Goal: Information Seeking & Learning: Learn about a topic

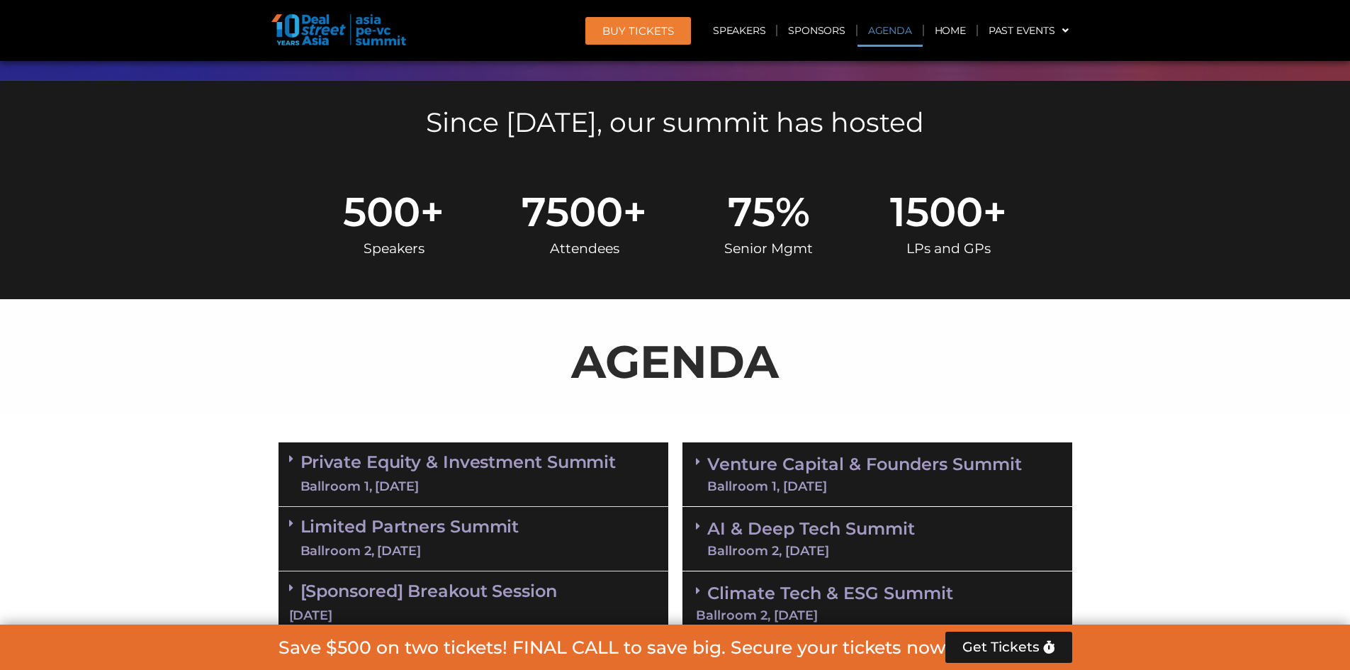
scroll to position [496, 0]
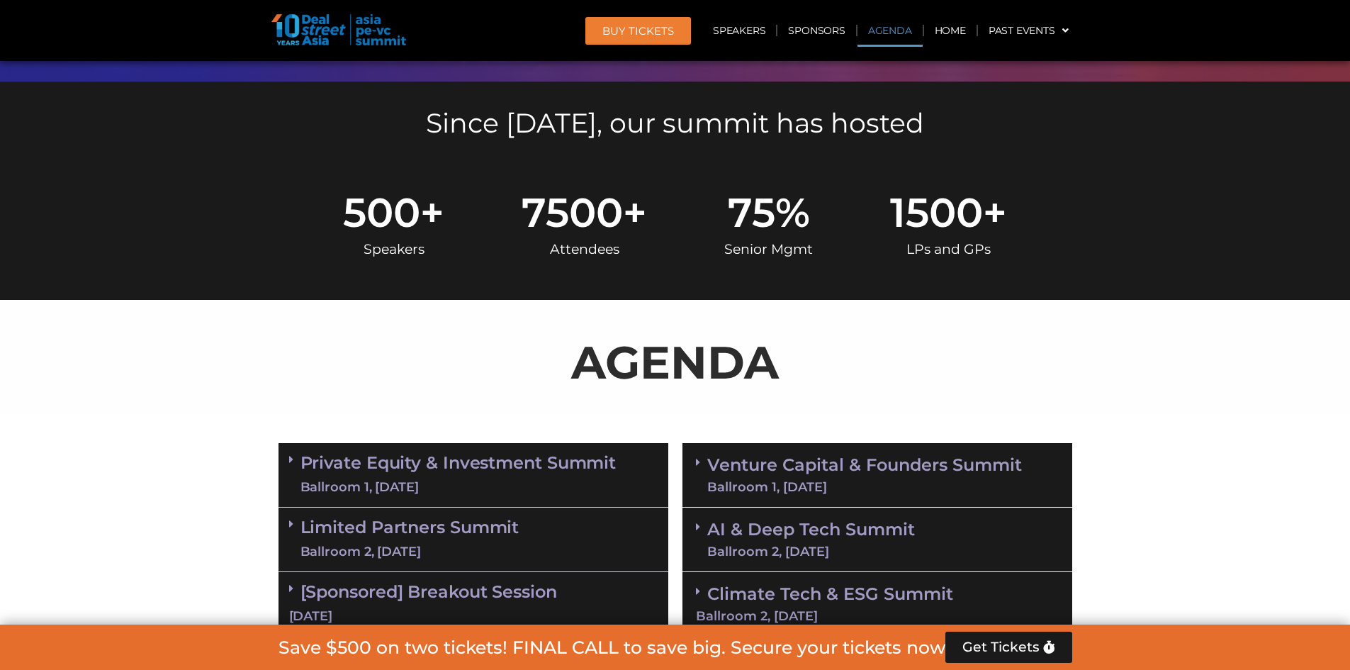
click at [878, 25] on link "Agenda" at bounding box center [890, 30] width 65 height 33
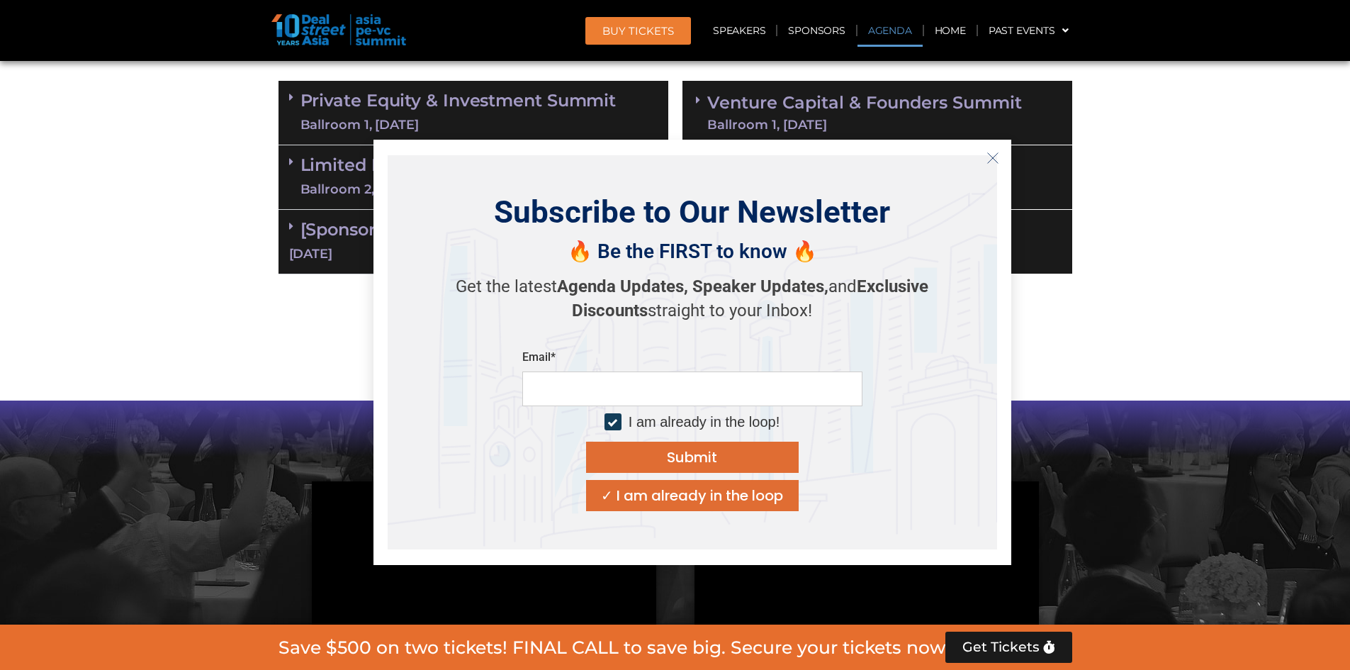
scroll to position [884, 0]
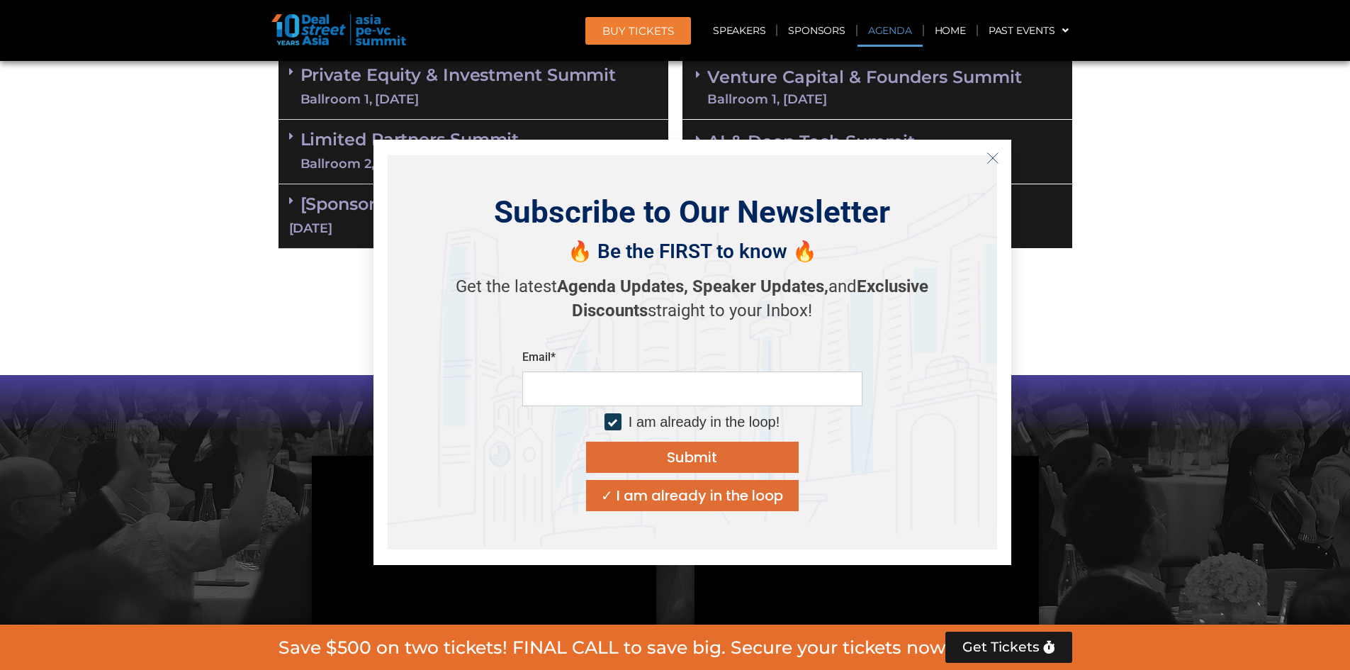
click at [687, 471] on div "✓ I am already in the loop" at bounding box center [692, 495] width 182 height 14
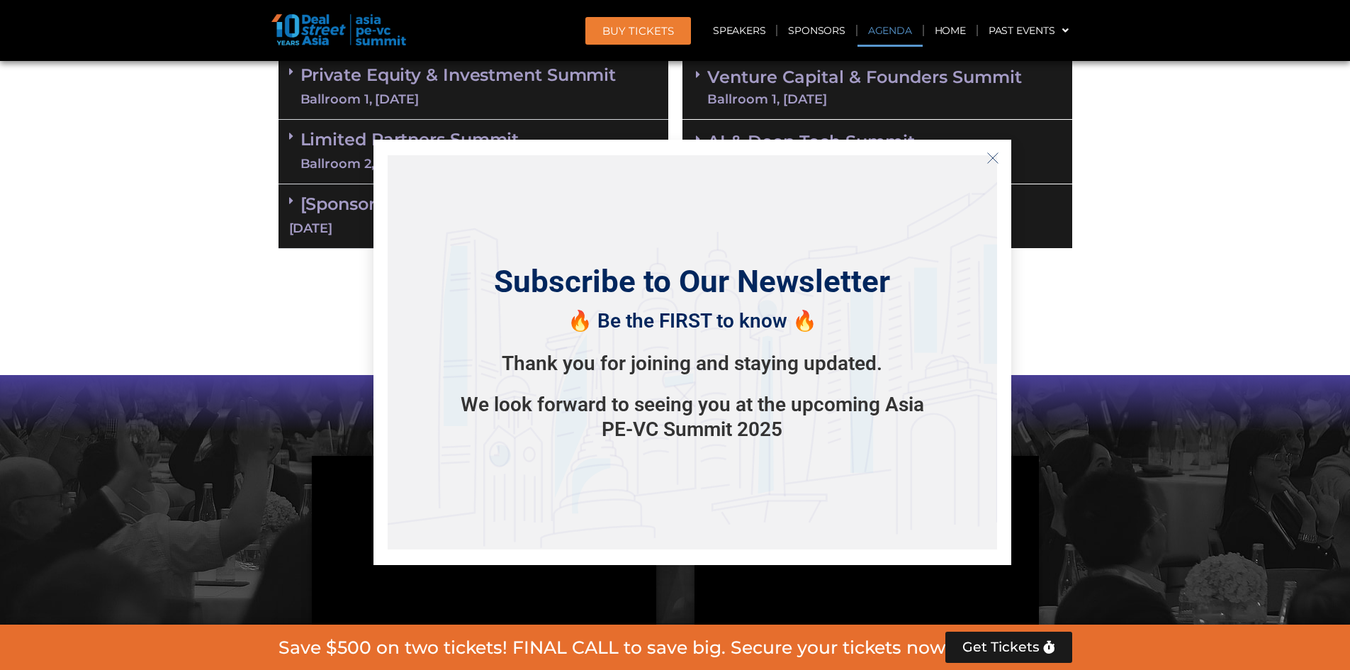
click at [896, 163] on icon "Close" at bounding box center [993, 158] width 13 height 13
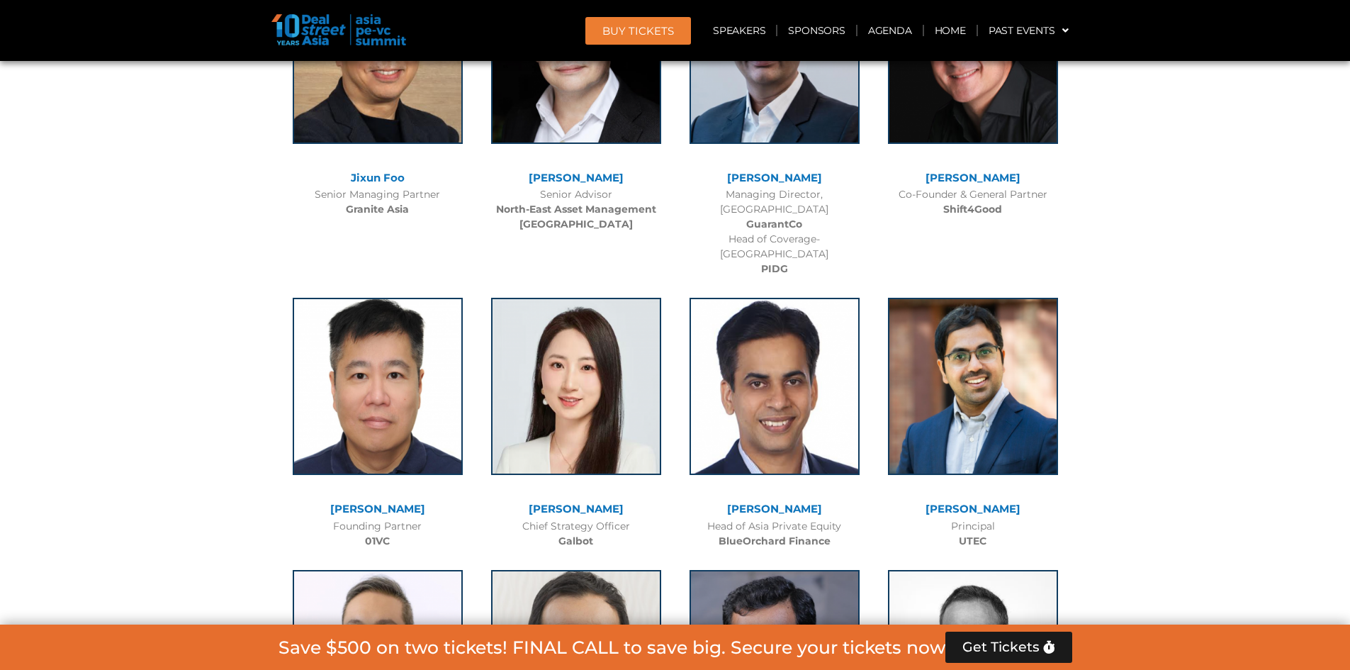
scroll to position [8254, 0]
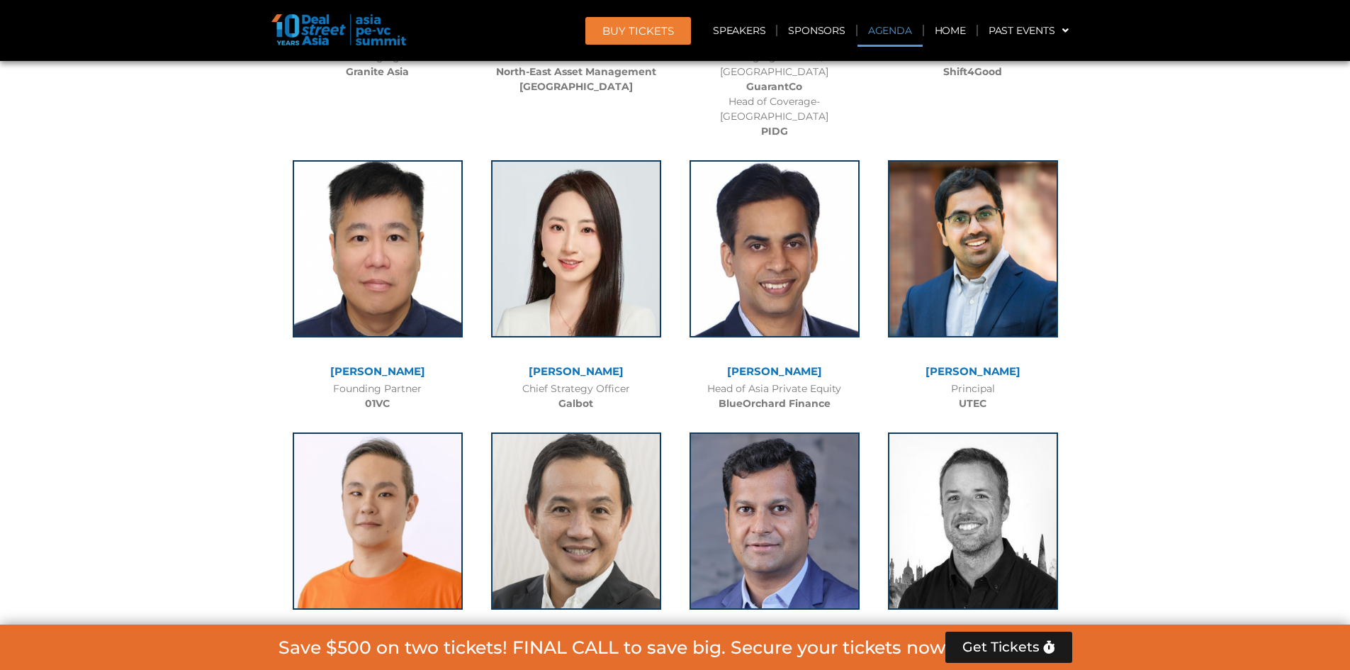
click at [896, 24] on link "Agenda" at bounding box center [890, 30] width 65 height 33
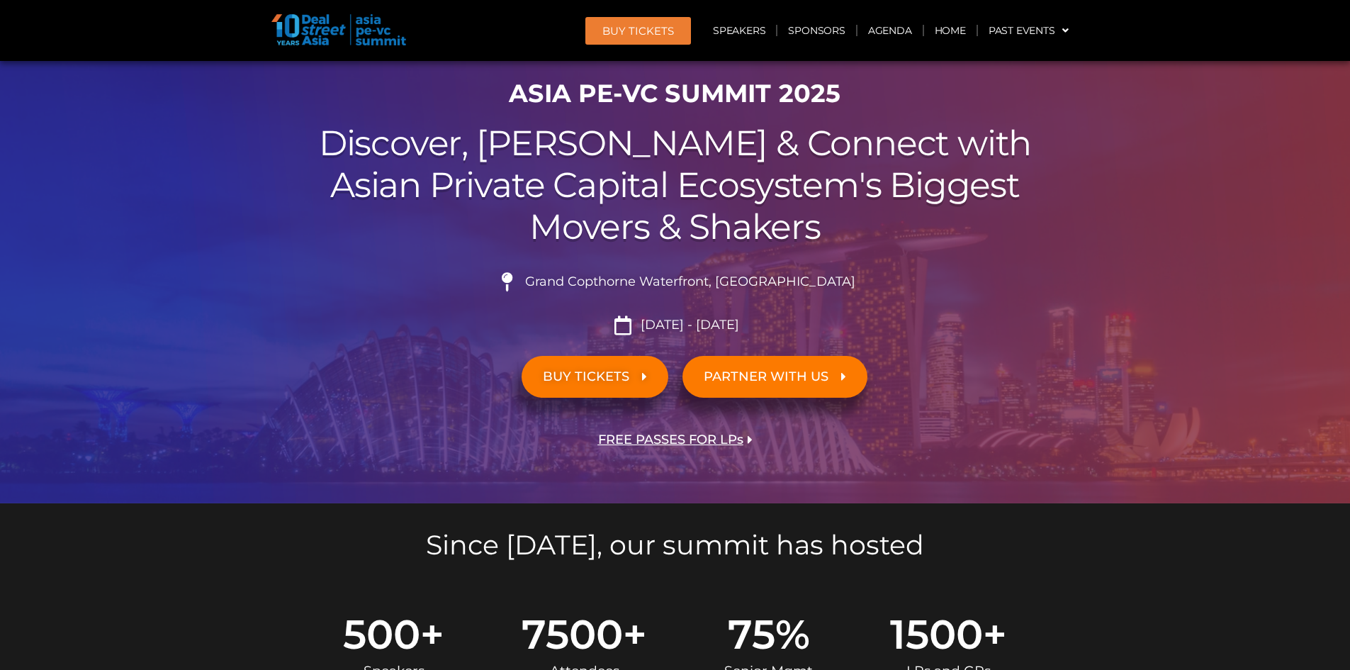
scroll to position [0, 0]
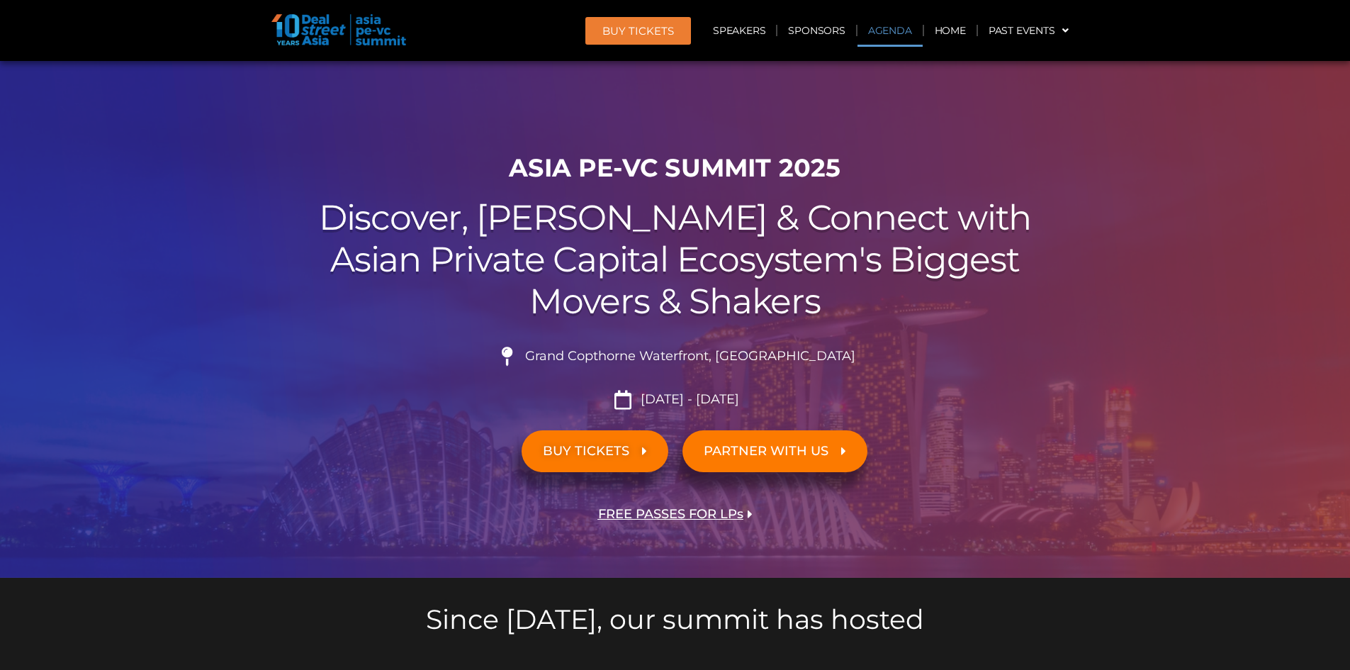
click at [875, 28] on link "Agenda" at bounding box center [890, 30] width 65 height 33
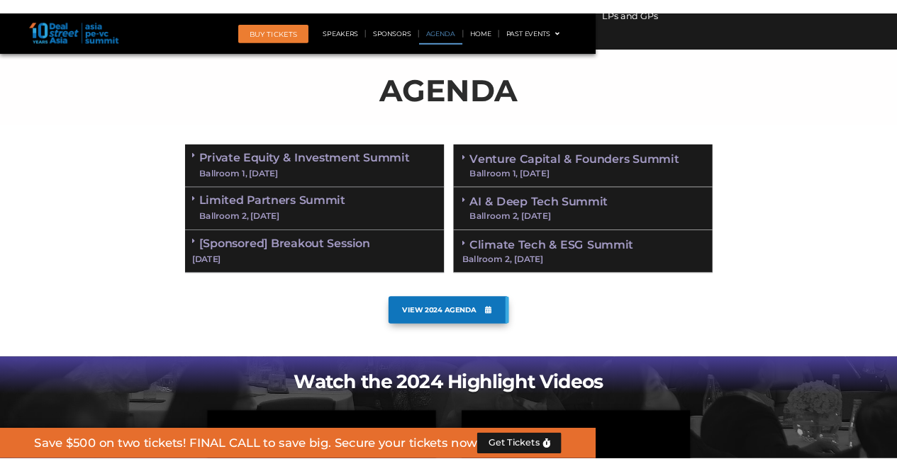
scroll to position [742, 0]
